Goal: Task Accomplishment & Management: Use online tool/utility

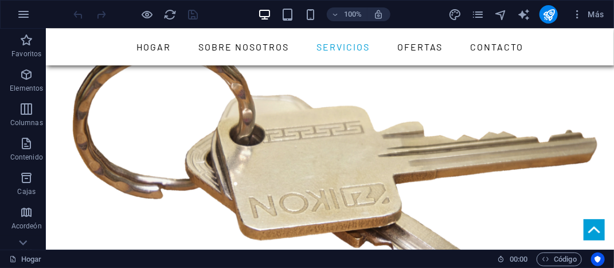
scroll to position [1429, 0]
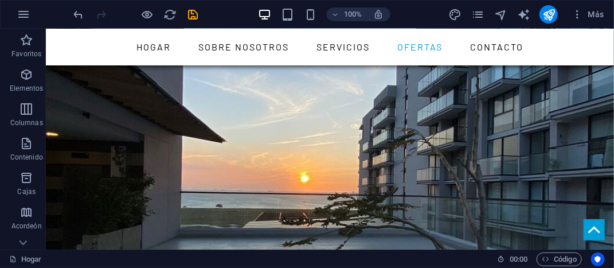
scroll to position [2742, 0]
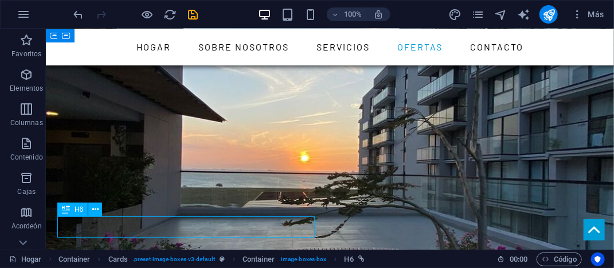
click at [98, 209] on icon at bounding box center [95, 210] width 6 height 12
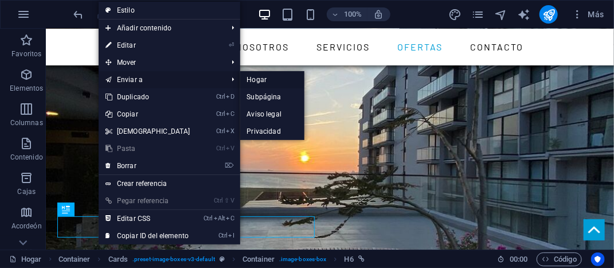
click at [259, 78] on font "Hogar" at bounding box center [257, 80] width 20 height 8
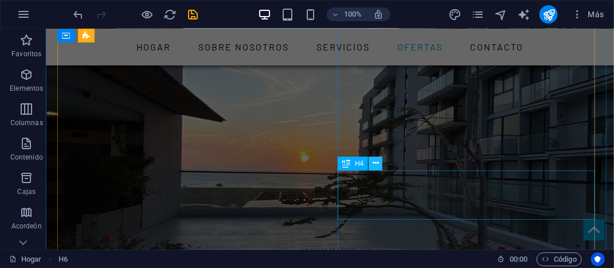
click at [375, 163] on icon at bounding box center [376, 163] width 6 height 12
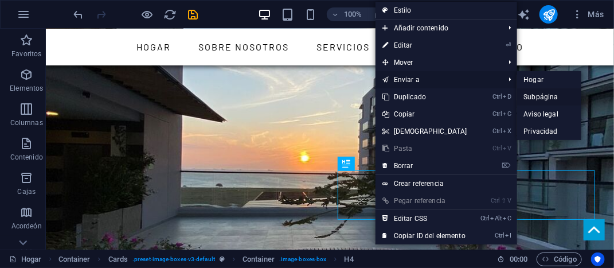
click at [530, 96] on font "Subpágina" at bounding box center [541, 97] width 34 height 8
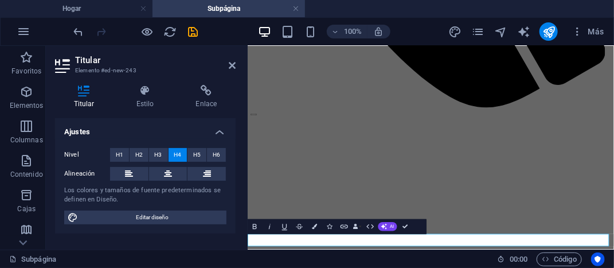
scroll to position [714, 0]
drag, startPoint x: 807, startPoint y: 262, endPoint x: 861, endPoint y: 297, distance: 64.3
click at [583, 220] on icon at bounding box center [584, 220] width 4 height 8
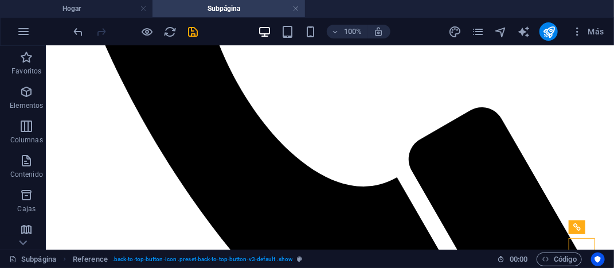
scroll to position [467, 0]
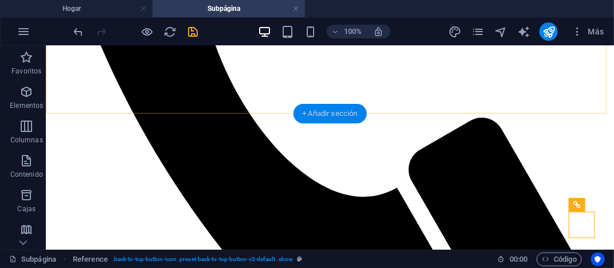
click at [328, 113] on font "+ Añadir sección" at bounding box center [329, 113] width 55 height 9
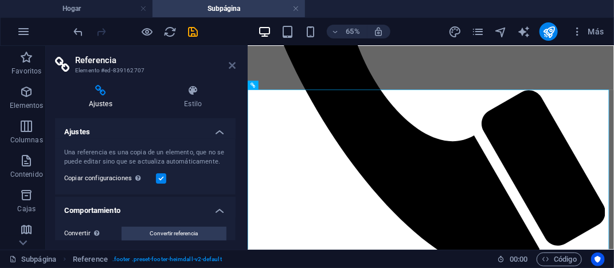
click at [234, 62] on icon at bounding box center [232, 65] width 7 height 9
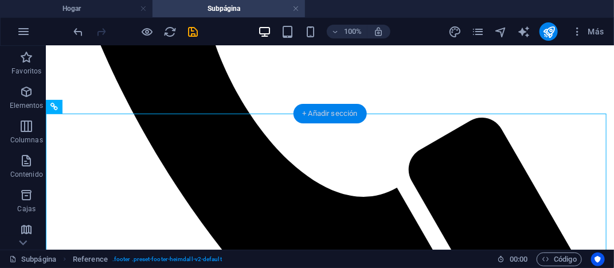
click at [343, 111] on font "+ Añadir sección" at bounding box center [329, 113] width 55 height 9
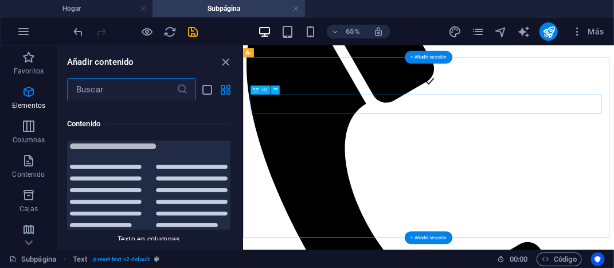
scroll to position [3886, 0]
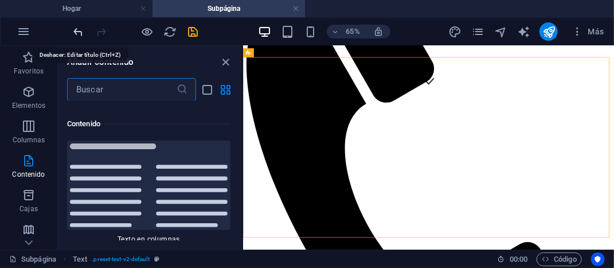
click at [80, 35] on icon "deshacer" at bounding box center [78, 31] width 13 height 13
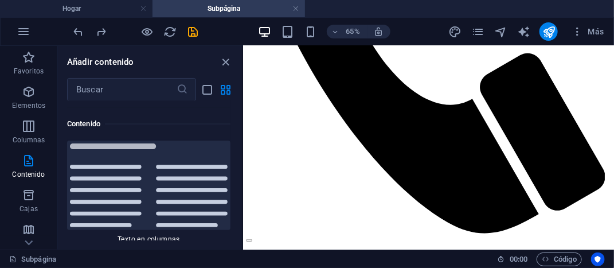
scroll to position [445, 0]
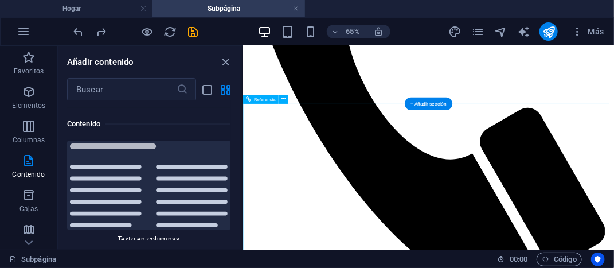
click at [285, 99] on icon at bounding box center [284, 100] width 4 height 8
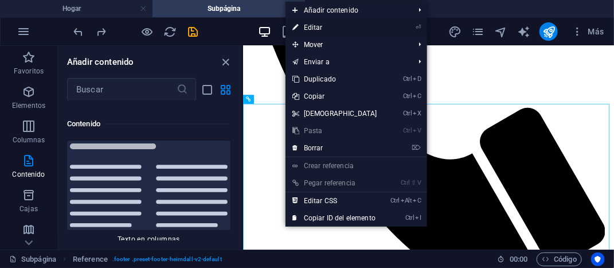
click at [312, 29] on font "Editar" at bounding box center [313, 28] width 19 height 8
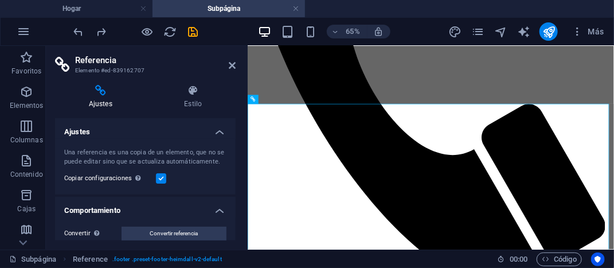
drag, startPoint x: 234, startPoint y: 119, endPoint x: 240, endPoint y: 178, distance: 58.9
click at [240, 178] on div "Ajustes Estilo Ajustes Una referencia es una copia de un elemento, que no se pu…" at bounding box center [145, 163] width 199 height 174
click at [289, 98] on icon at bounding box center [288, 100] width 4 height 8
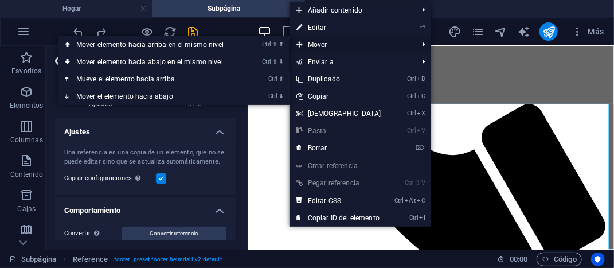
click at [323, 45] on font "Mover" at bounding box center [318, 45] width 20 height 8
click at [421, 44] on li "Mover Ctrl ⇧ ⬆ Mover elemento hacia arriba en el mismo nivel Ctrl ⇧ ⬇ Mover ele…" at bounding box center [361, 44] width 142 height 17
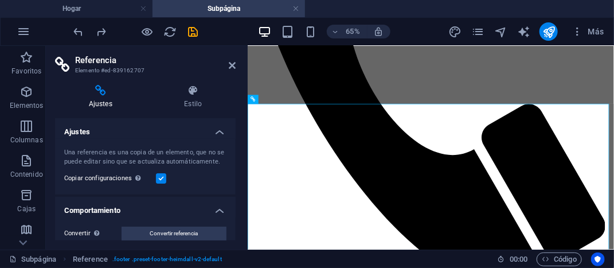
click at [219, 130] on h4 "Ajustes" at bounding box center [145, 128] width 181 height 21
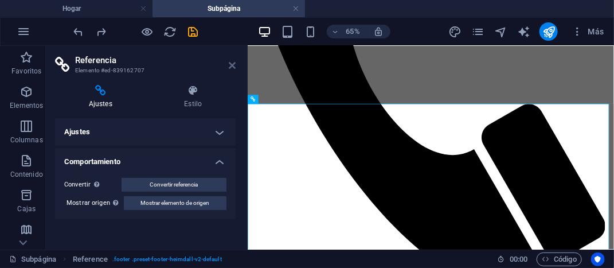
click at [233, 65] on icon at bounding box center [232, 65] width 7 height 9
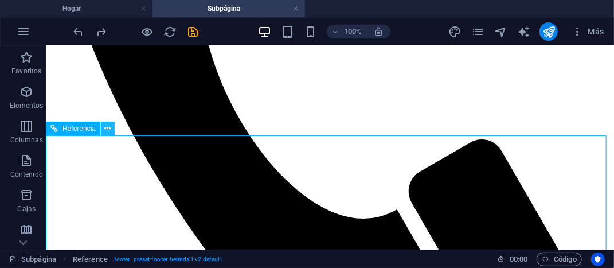
click at [109, 127] on icon at bounding box center [108, 129] width 6 height 12
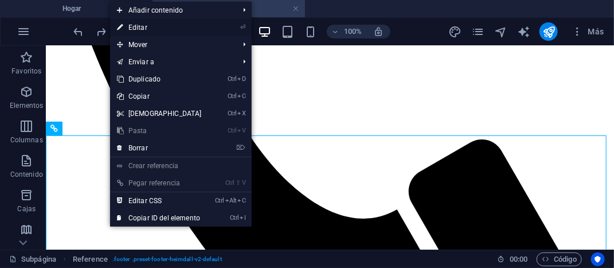
click at [146, 25] on font "Editar" at bounding box center [138, 28] width 19 height 8
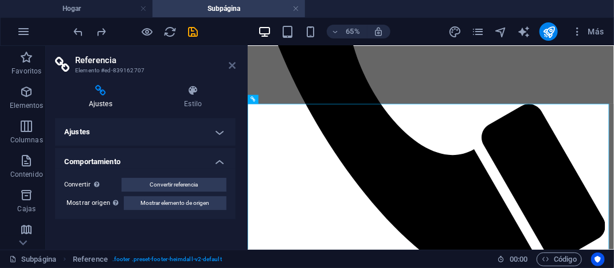
click at [235, 65] on icon at bounding box center [232, 65] width 7 height 9
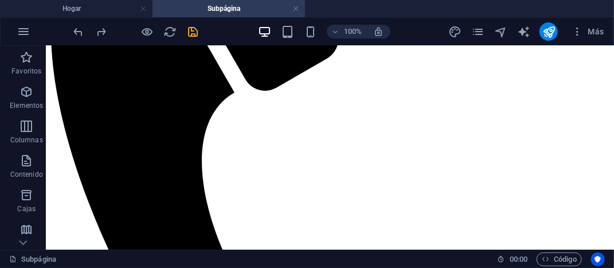
scroll to position [291, 0]
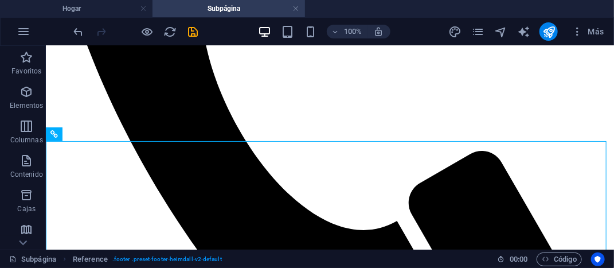
scroll to position [439, 0]
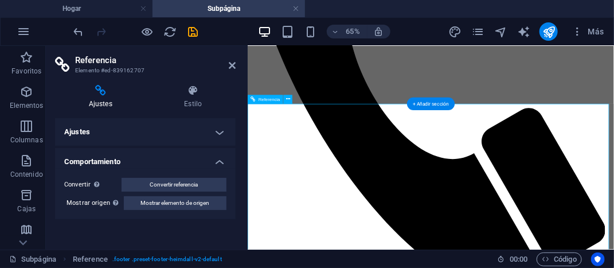
click at [220, 135] on h4 "Ajustes" at bounding box center [145, 132] width 181 height 28
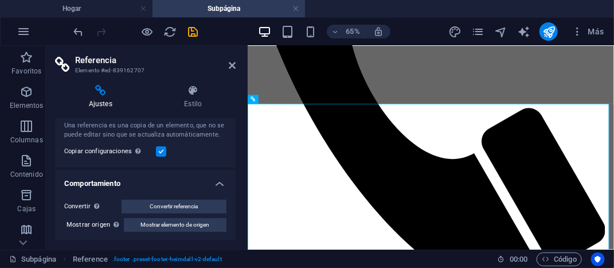
scroll to position [0, 0]
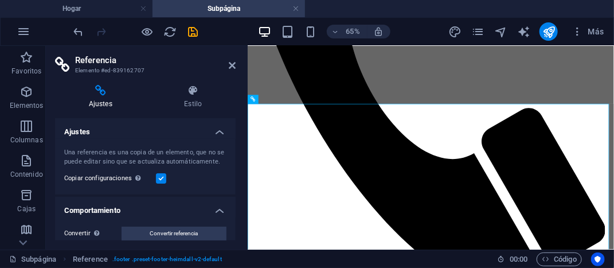
click at [209, 134] on h4 "Ajustes" at bounding box center [145, 128] width 181 height 21
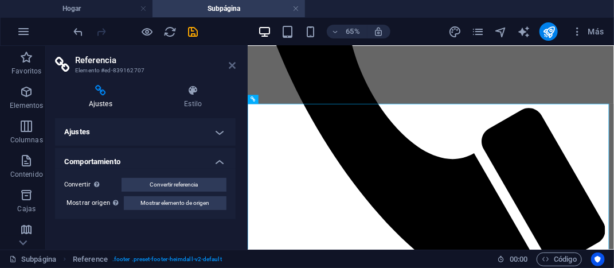
click at [233, 64] on icon at bounding box center [232, 65] width 7 height 9
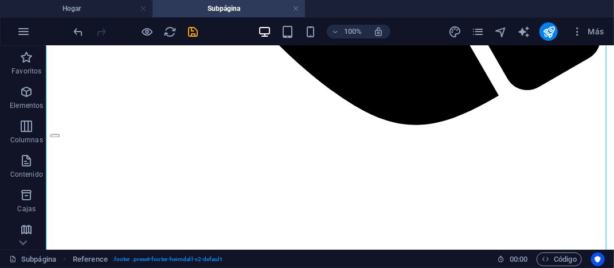
scroll to position [818, 0]
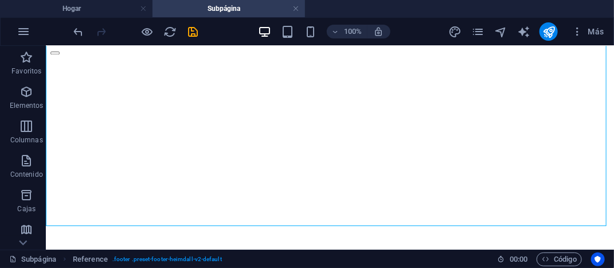
drag, startPoint x: 610, startPoint y: 139, endPoint x: 659, endPoint y: 302, distance: 170.2
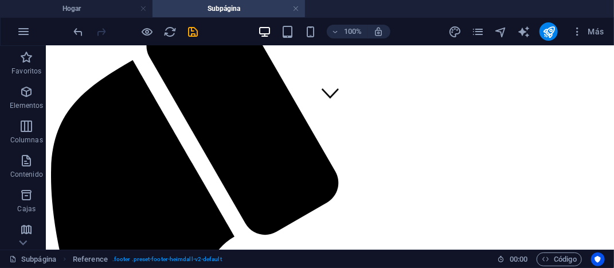
scroll to position [122, 0]
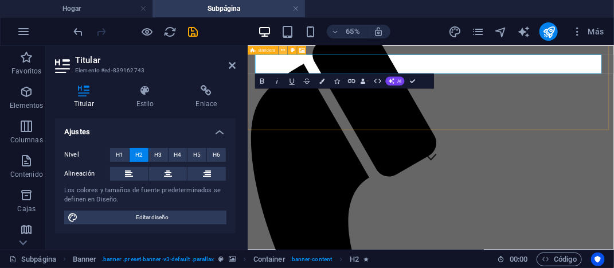
click at [281, 49] on icon at bounding box center [283, 50] width 4 height 8
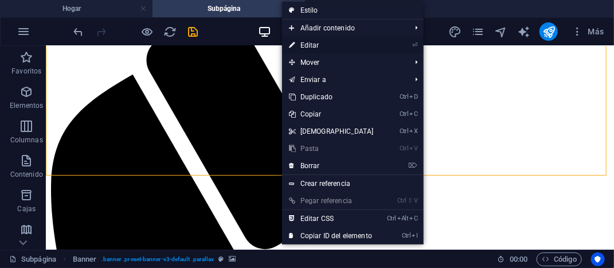
click at [307, 38] on link "⏎ Editar" at bounding box center [331, 45] width 99 height 17
select select "vh"
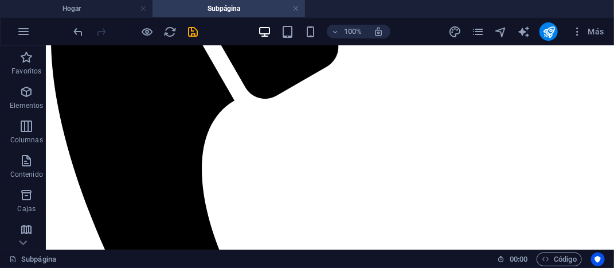
scroll to position [282, 0]
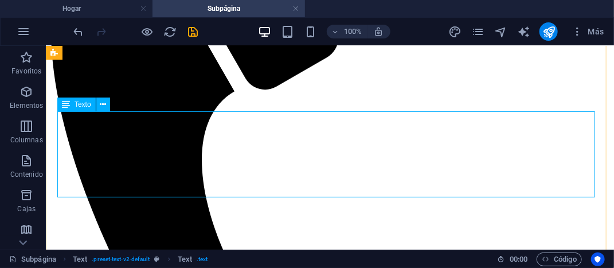
click at [88, 105] on font "Texto" at bounding box center [83, 104] width 17 height 8
click at [102, 107] on icon at bounding box center [103, 105] width 6 height 12
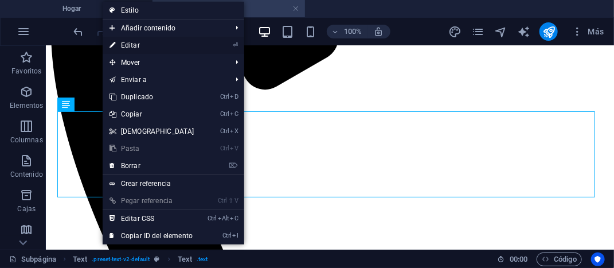
click at [139, 44] on font "Editar" at bounding box center [130, 45] width 19 height 8
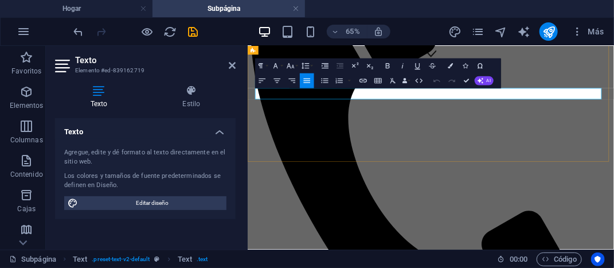
drag, startPoint x: 610, startPoint y: 118, endPoint x: 675, endPoint y: 116, distance: 64.3
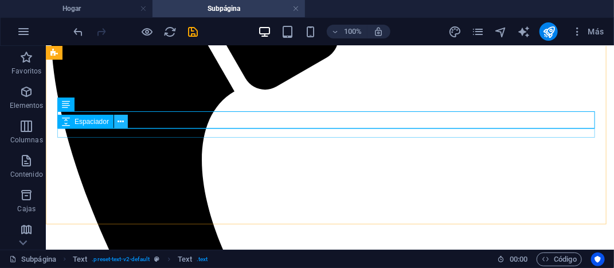
click at [123, 120] on icon at bounding box center [121, 122] width 6 height 12
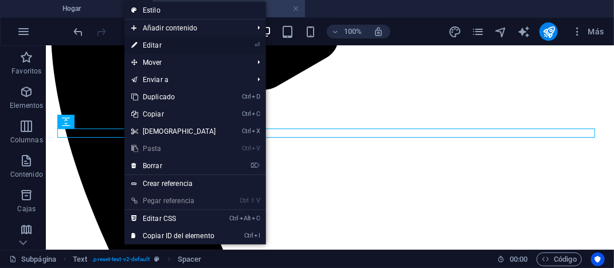
click at [159, 46] on font "Editar" at bounding box center [152, 45] width 19 height 8
select select "px"
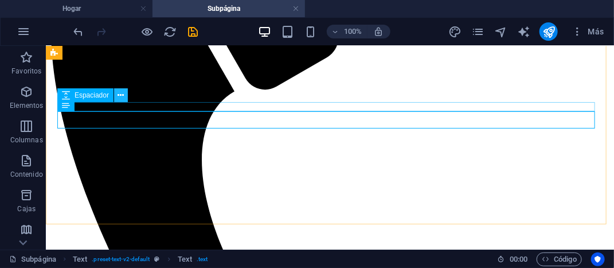
click at [121, 96] on icon at bounding box center [121, 96] width 6 height 12
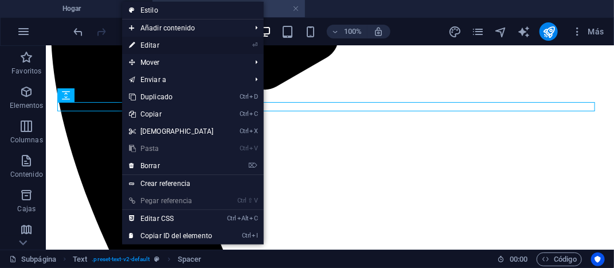
click at [153, 46] on font "Editar" at bounding box center [150, 45] width 19 height 8
select select "px"
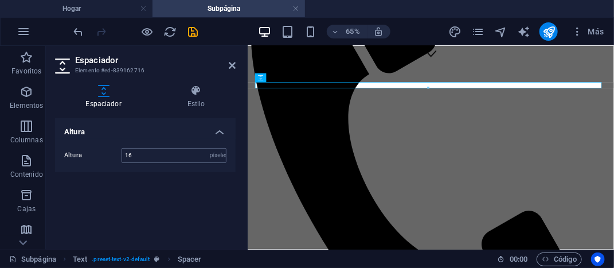
click at [138, 157] on input "16" at bounding box center [174, 156] width 104 height 14
type input "1"
type input "22"
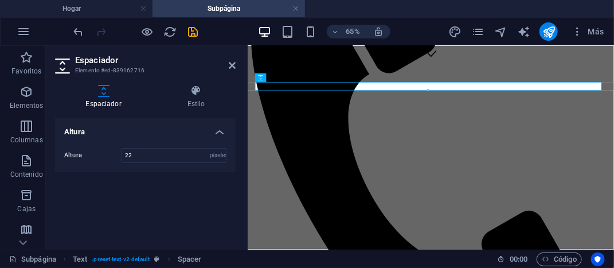
click at [142, 196] on div "Altura Altura 22 píxeles movimiento rápido del ojo vh Volkswagen" at bounding box center [145, 179] width 181 height 122
click at [103, 90] on icon at bounding box center [103, 90] width 97 height 11
click at [199, 98] on h4 "Estilo" at bounding box center [196, 97] width 79 height 24
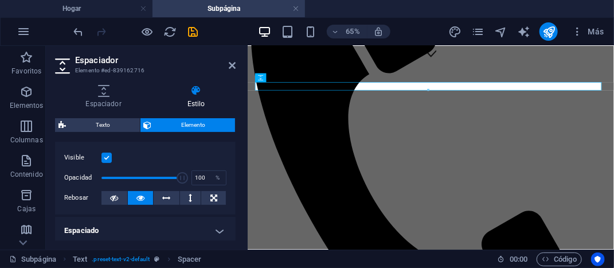
scroll to position [151, 0]
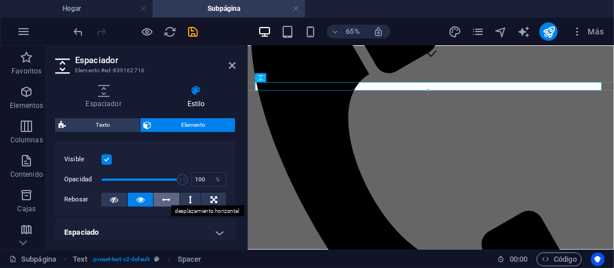
click at [164, 199] on icon at bounding box center [167, 200] width 8 height 14
click at [190, 195] on icon at bounding box center [190, 200] width 3 height 14
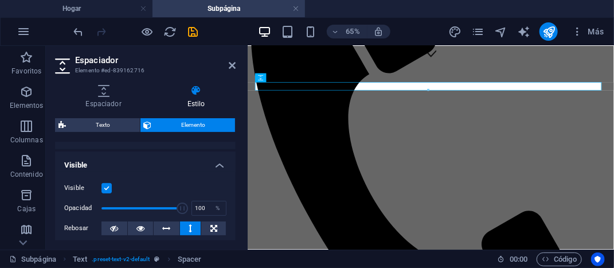
scroll to position [0, 0]
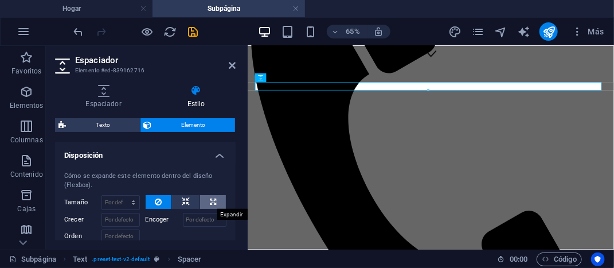
click at [210, 199] on icon at bounding box center [213, 202] width 6 height 14
type input "100"
select select "%"
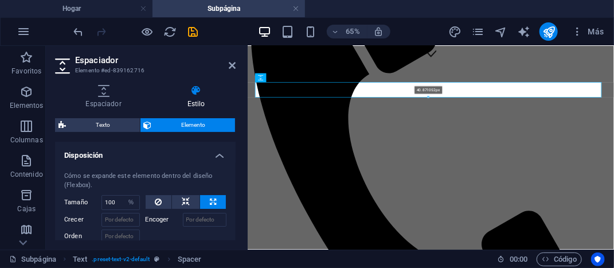
drag, startPoint x: 599, startPoint y: 90, endPoint x: 542, endPoint y: 88, distance: 57.4
click at [600, 103] on div "H4 Recipiente Bandera Referencia Referencia Texto Referencia H2 Texto Espaciado…" at bounding box center [431, 56] width 367 height 387
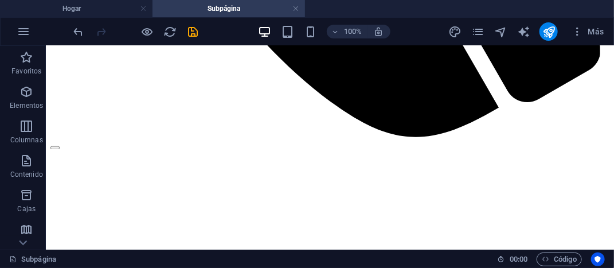
scroll to position [764, 0]
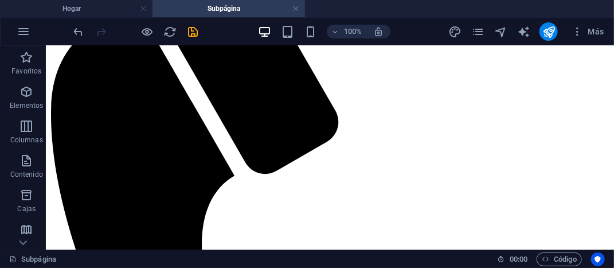
scroll to position [219, 0]
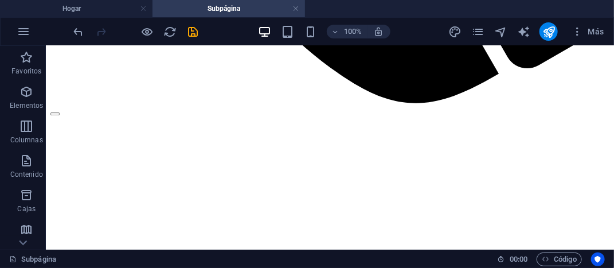
scroll to position [764, 0]
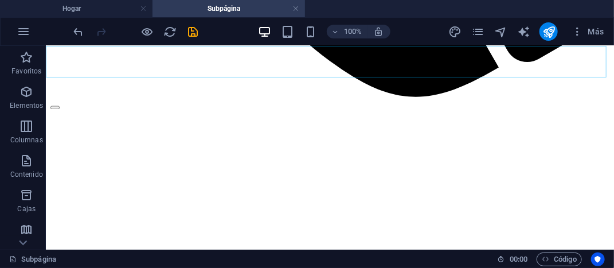
click at [587, 99] on div at bounding box center [329, 104] width 559 height 10
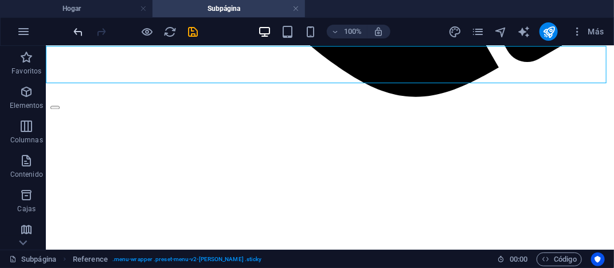
drag, startPoint x: 565, startPoint y: 160, endPoint x: 82, endPoint y: 33, distance: 499.0
click at [82, 33] on icon "deshacer" at bounding box center [78, 31] width 13 height 13
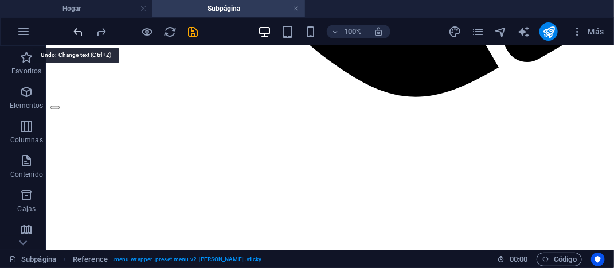
scroll to position [227, 0]
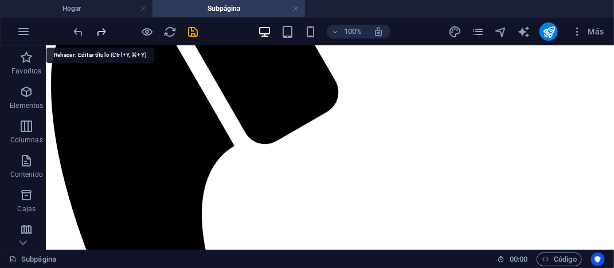
click at [104, 32] on icon "rehacer" at bounding box center [101, 31] width 13 height 13
drag, startPoint x: 568, startPoint y: 70, endPoint x: 195, endPoint y: 32, distance: 374.9
click at [195, 32] on icon "ahorrar" at bounding box center [193, 31] width 13 height 13
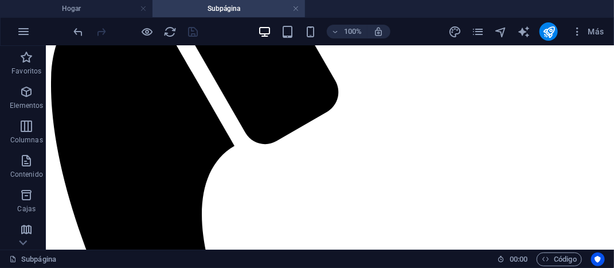
drag, startPoint x: 610, startPoint y: 108, endPoint x: 303, endPoint y: 109, distance: 307.5
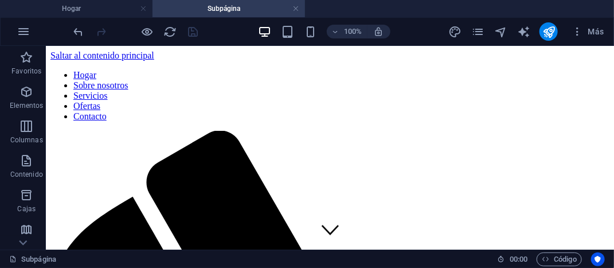
drag, startPoint x: 609, startPoint y: 114, endPoint x: 645, endPoint y: 46, distance: 77.3
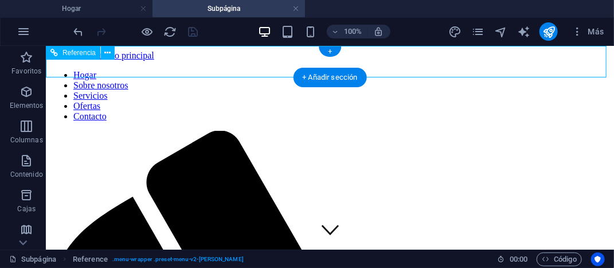
click at [528, 69] on nav "Hogar Sobre nosotros Servicios Ofertas Contacto" at bounding box center [329, 95] width 559 height 52
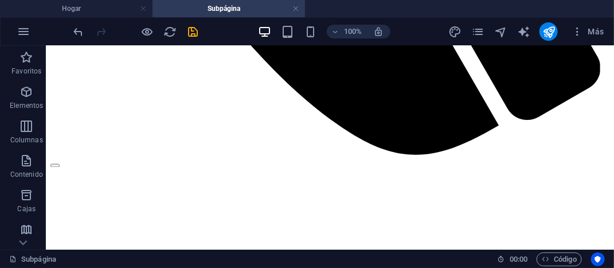
scroll to position [724, 0]
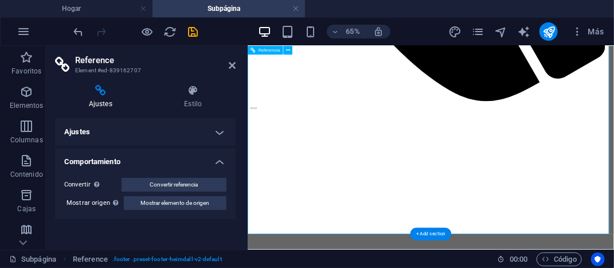
scroll to position [660, 0]
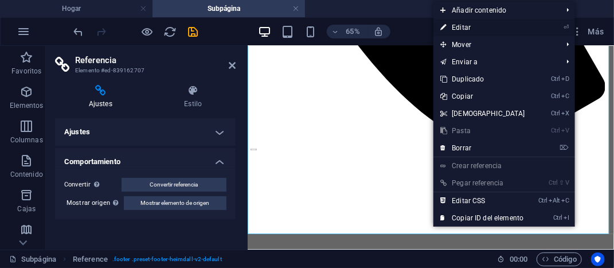
click at [471, 30] on link "⏎ Editar" at bounding box center [483, 27] width 99 height 17
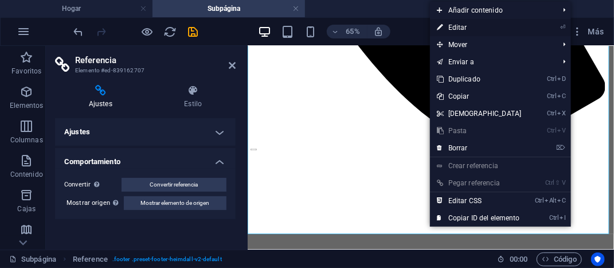
click at [459, 26] on font "Editar" at bounding box center [458, 28] width 19 height 8
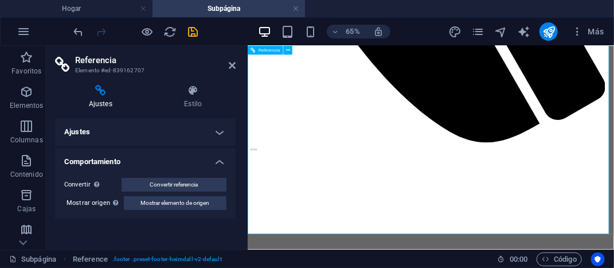
click at [99, 99] on h4 "Ajustes" at bounding box center [103, 97] width 96 height 24
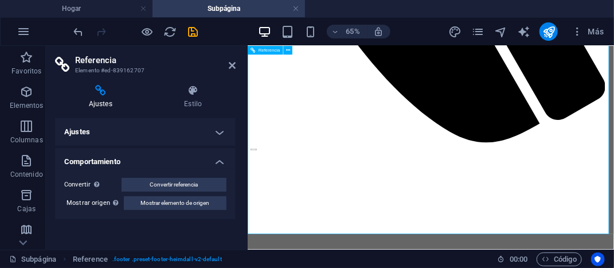
click at [232, 64] on icon at bounding box center [232, 65] width 7 height 9
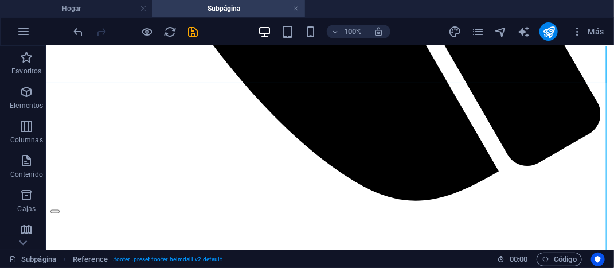
scroll to position [724, 0]
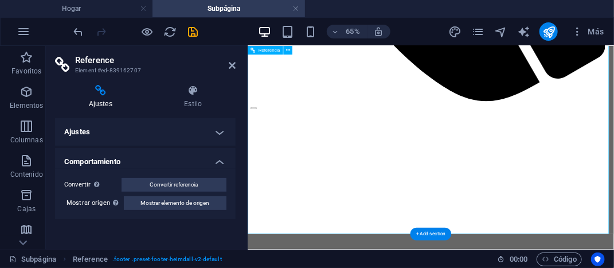
scroll to position [660, 0]
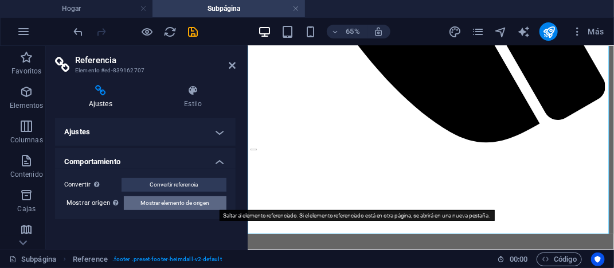
click at [201, 203] on font "Mostrar elemento de origen" at bounding box center [175, 203] width 69 height 6
select select "footer"
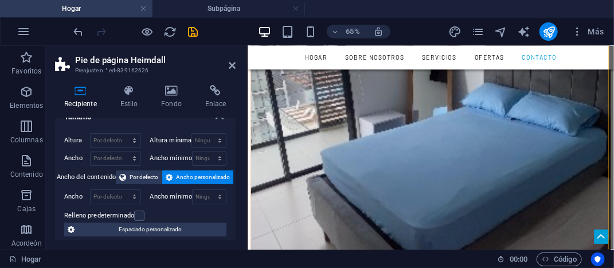
scroll to position [0, 0]
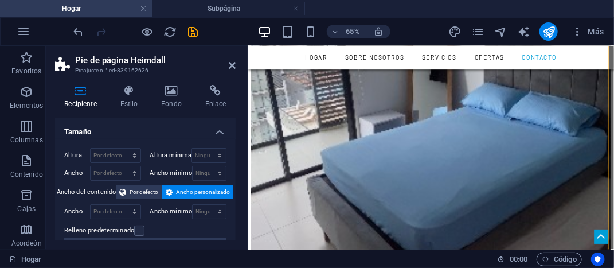
drag, startPoint x: 234, startPoint y: 119, endPoint x: 5, endPoint y: 70, distance: 234.7
click at [167, 90] on icon at bounding box center [172, 90] width 40 height 11
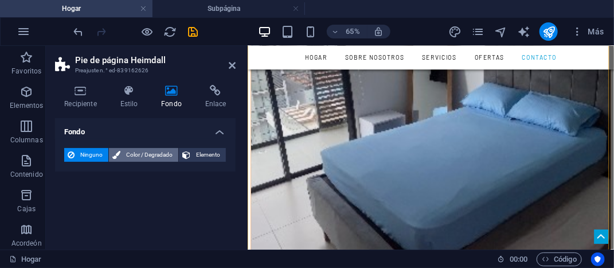
click at [147, 155] on font "Color / Degradado" at bounding box center [149, 154] width 46 height 6
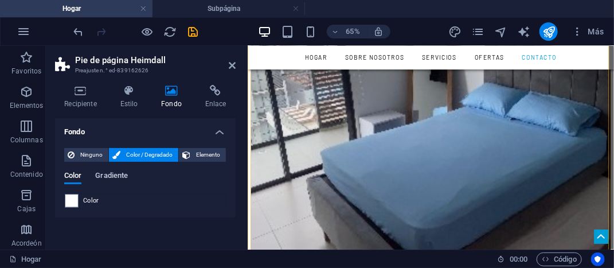
click at [110, 174] on font "Gradiente" at bounding box center [111, 175] width 33 height 9
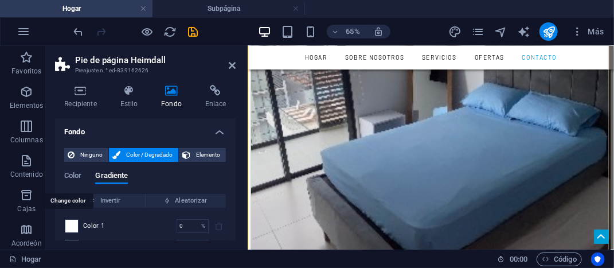
click at [67, 223] on span at bounding box center [71, 226] width 13 height 13
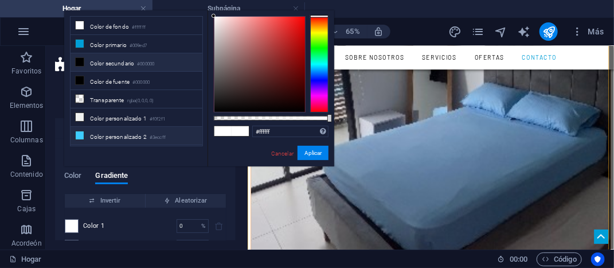
click at [108, 134] on font "Color personalizado 2" at bounding box center [118, 137] width 57 height 6
type input "#3eccff"
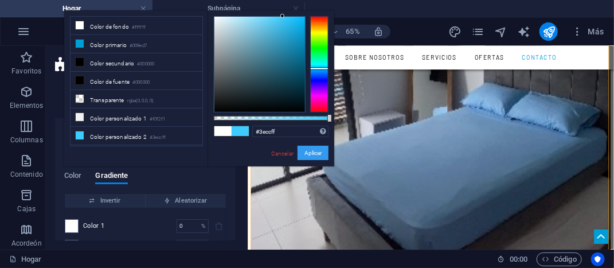
click at [313, 152] on font "Aplicar" at bounding box center [313, 153] width 17 height 6
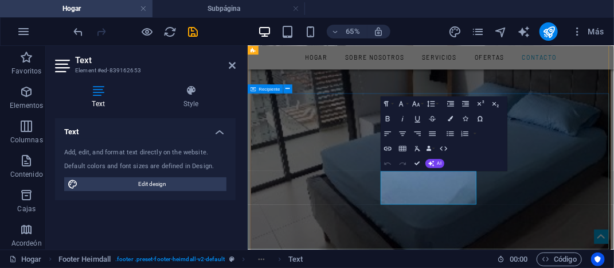
scroll to position [6555, 0]
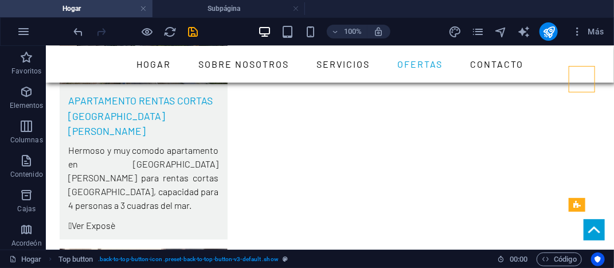
scroll to position [4121, 0]
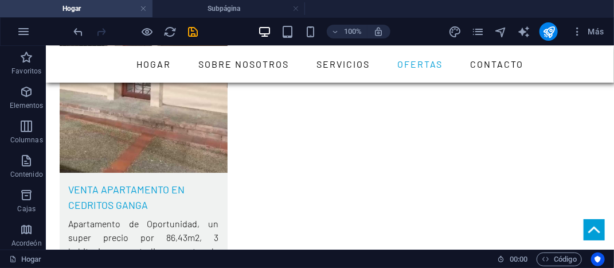
scroll to position [4461, 0]
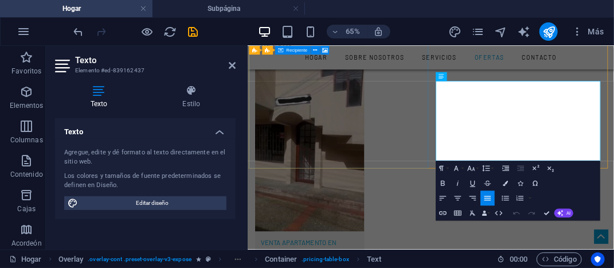
drag, startPoint x: 649, startPoint y: 131, endPoint x: 525, endPoint y: 136, distance: 124.6
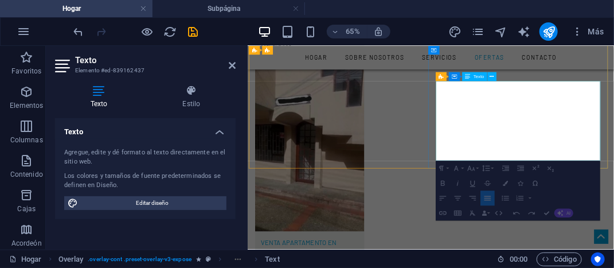
drag, startPoint x: 638, startPoint y: 131, endPoint x: 540, endPoint y: 130, distance: 98.1
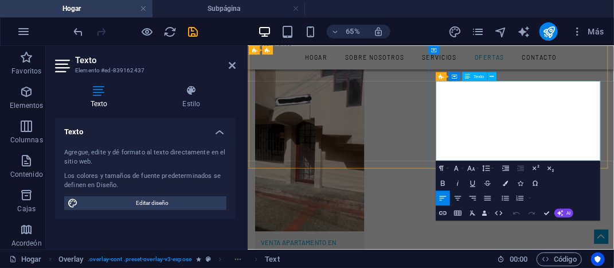
drag, startPoint x: 540, startPoint y: 130, endPoint x: 678, endPoint y: 129, distance: 138.3
copy font "[URL][DOMAIN_NAME]"
